Goal: Find specific page/section: Find specific page/section

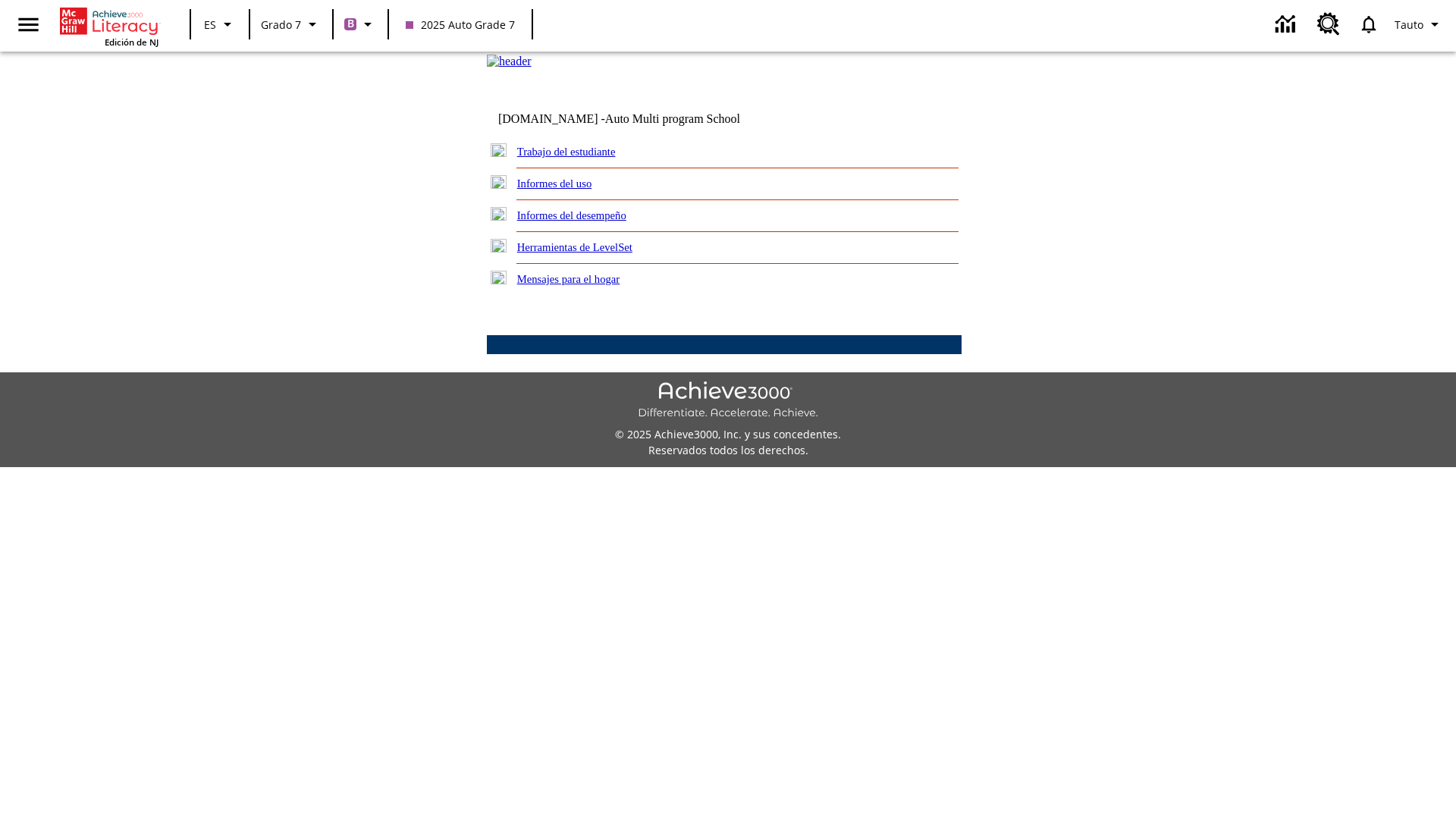
click at [584, 158] on link "Trabajo del estudiante" at bounding box center [566, 152] width 99 height 13
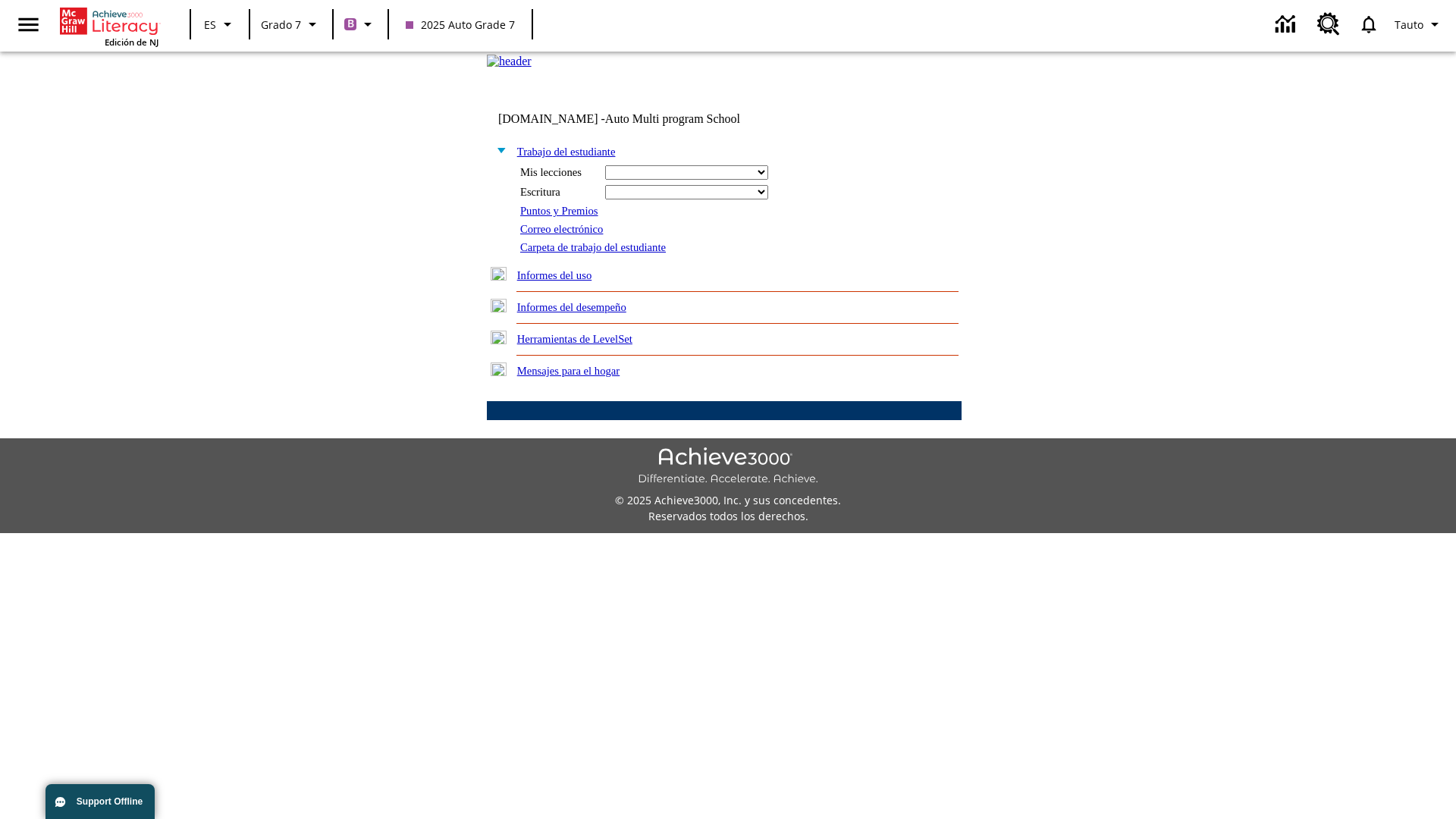
click at [568, 235] on link "Correo electrónico" at bounding box center [561, 229] width 83 height 13
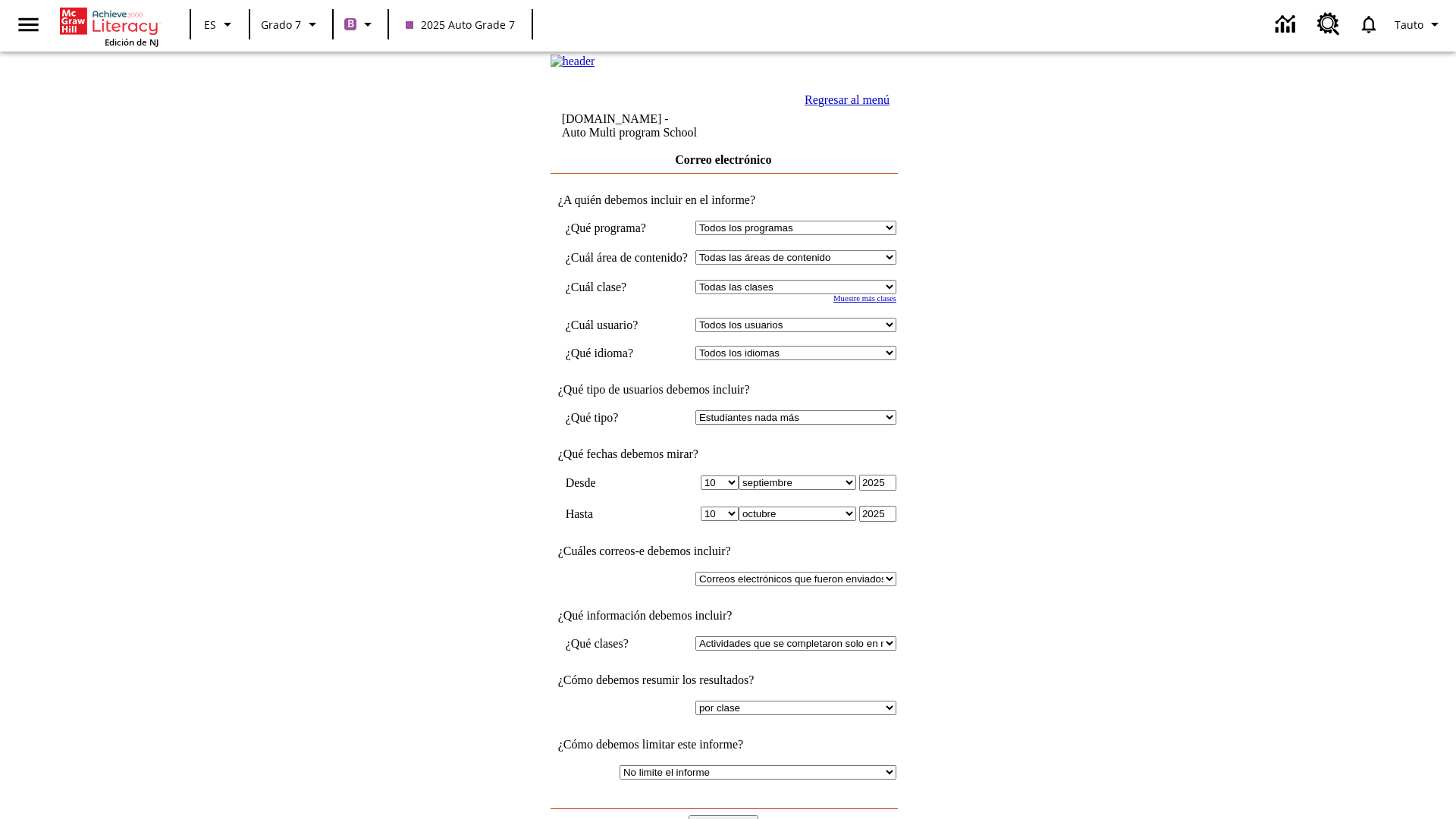
click at [725, 815] on input "Ver Informe" at bounding box center [723, 823] width 70 height 16
